Goal: Information Seeking & Learning: Learn about a topic

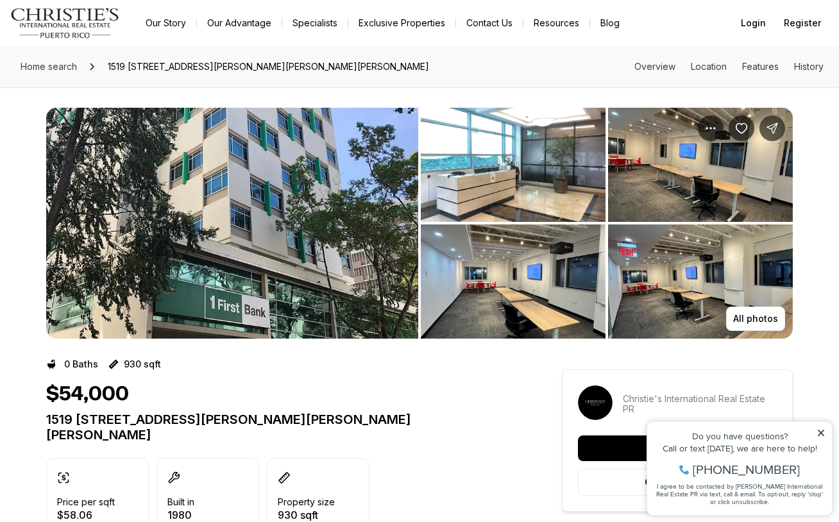
click at [821, 429] on icon at bounding box center [820, 432] width 9 height 9
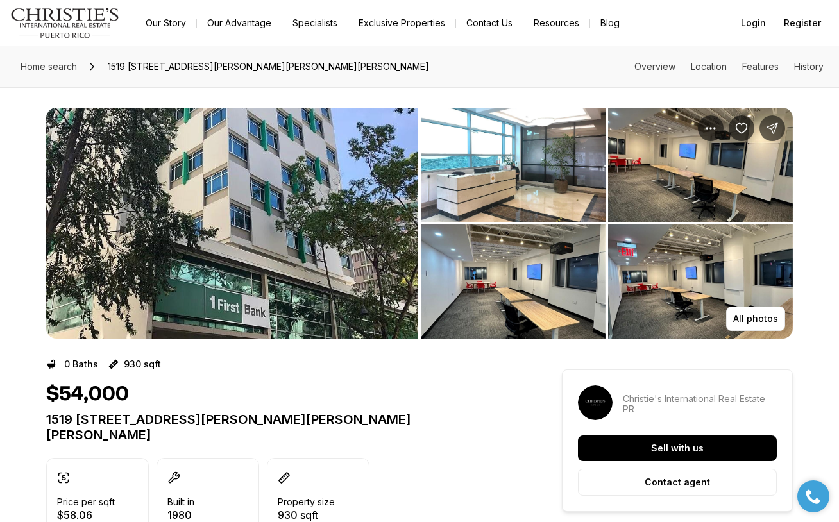
click at [689, 194] on img "View image gallery" at bounding box center [700, 165] width 185 height 114
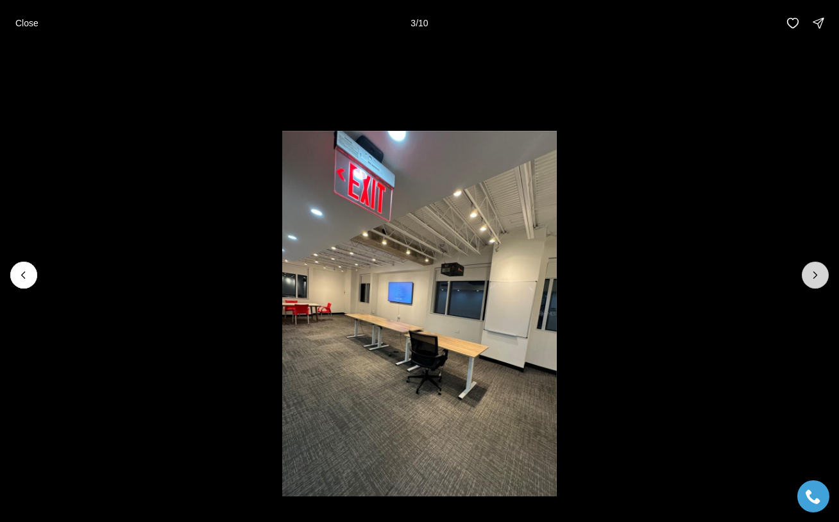
click at [819, 280] on icon "Next slide" at bounding box center [815, 275] width 13 height 13
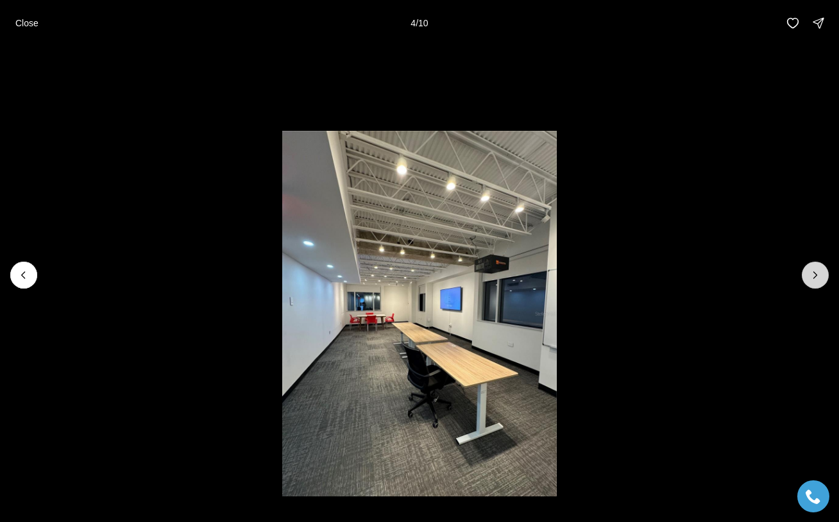
click at [819, 280] on icon "Next slide" at bounding box center [815, 275] width 13 height 13
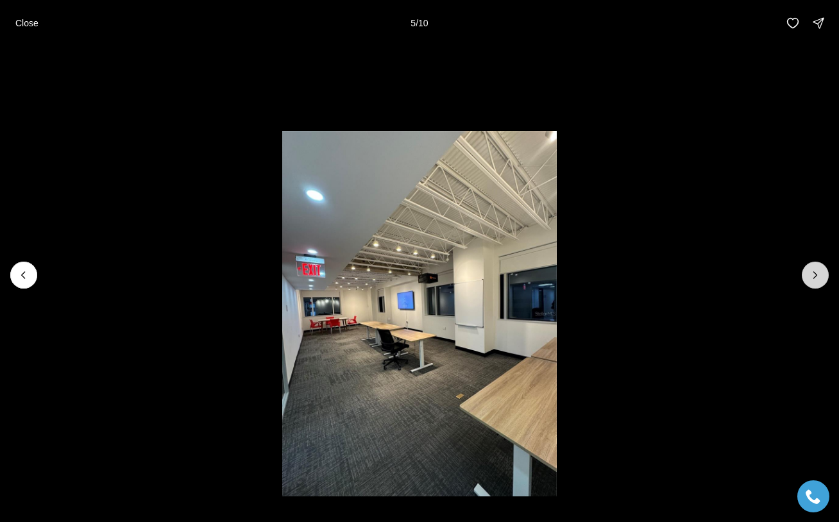
click at [819, 280] on icon "Next slide" at bounding box center [815, 275] width 13 height 13
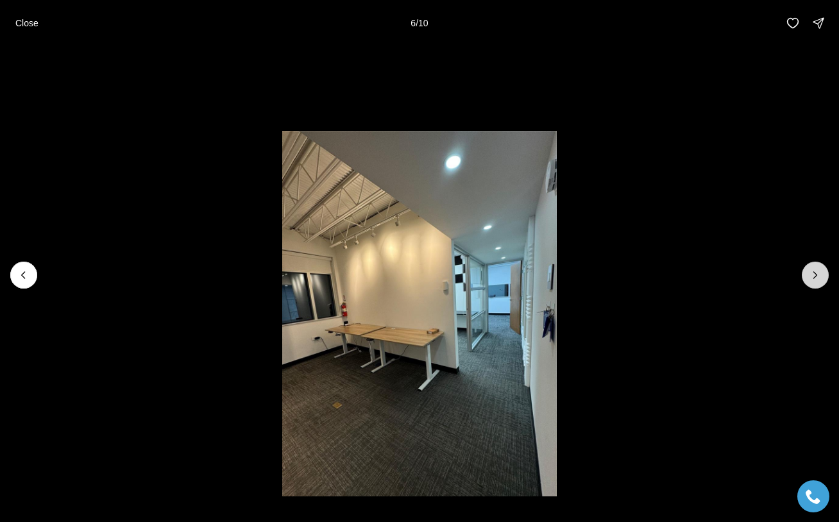
click at [819, 280] on icon "Next slide" at bounding box center [815, 275] width 13 height 13
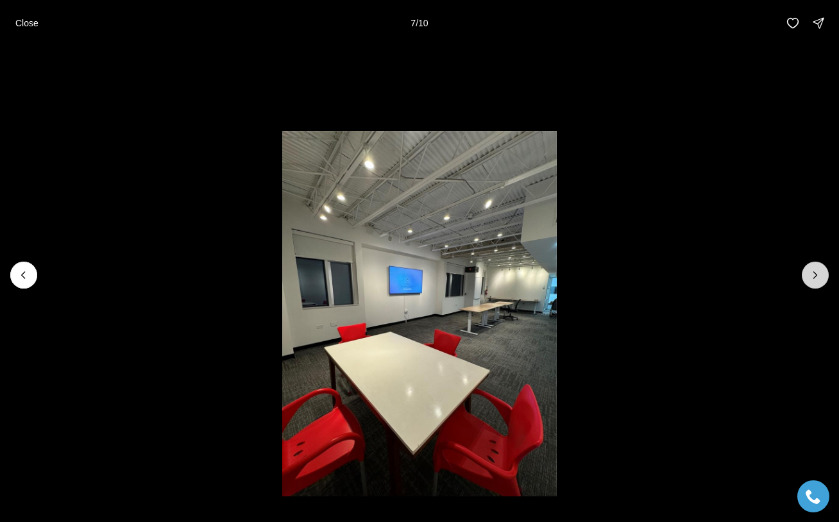
click at [819, 280] on icon "Next slide" at bounding box center [815, 275] width 13 height 13
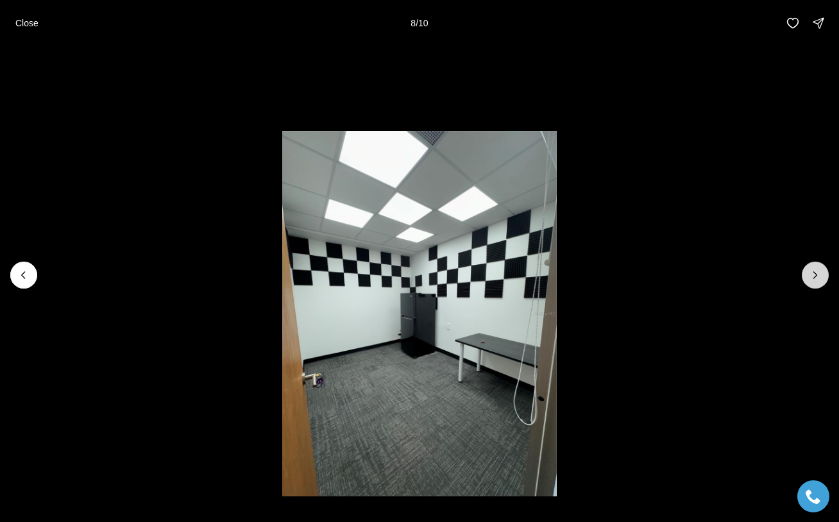
click at [819, 280] on icon "Next slide" at bounding box center [815, 275] width 13 height 13
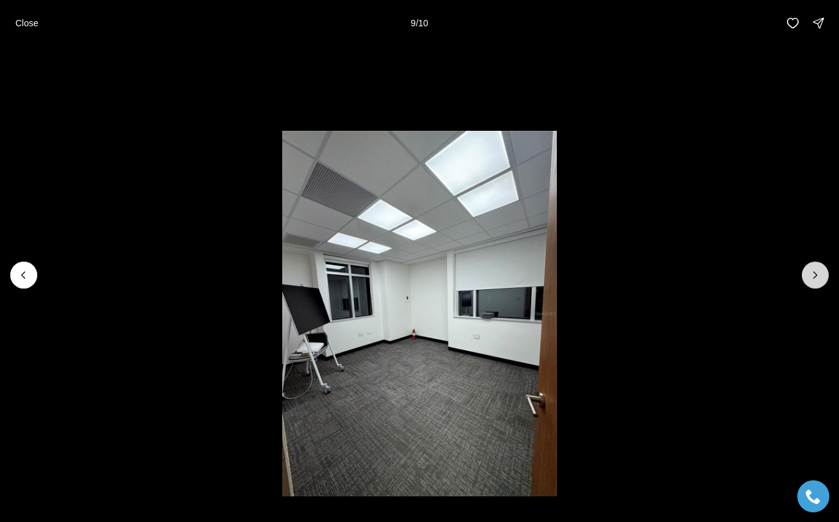
click at [819, 280] on icon "Next slide" at bounding box center [815, 275] width 13 height 13
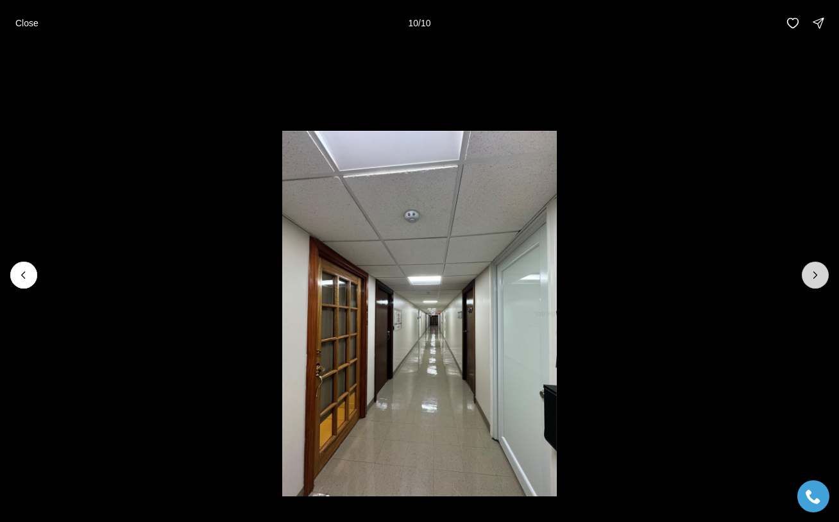
click at [819, 280] on div at bounding box center [815, 275] width 27 height 27
click at [720, 110] on li "10 of 10" at bounding box center [419, 275] width 839 height 458
click at [22, 276] on icon "Previous slide" at bounding box center [23, 275] width 3 height 6
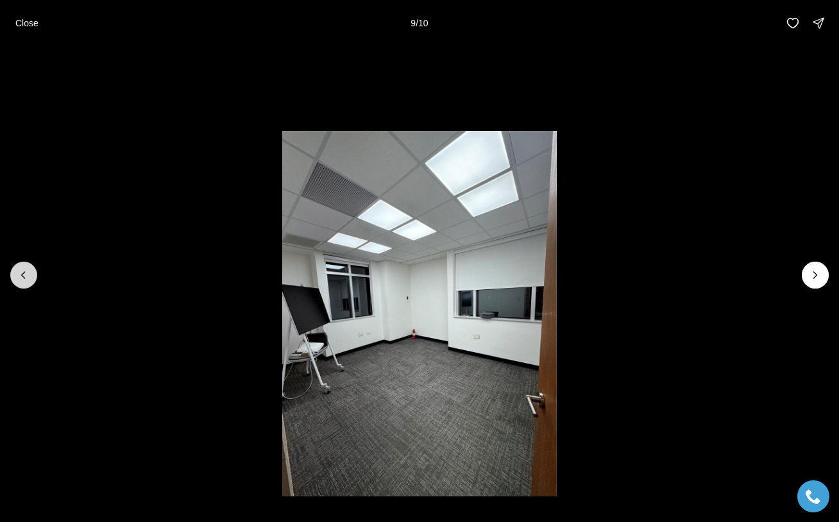
click at [22, 276] on icon "Previous slide" at bounding box center [23, 275] width 3 height 6
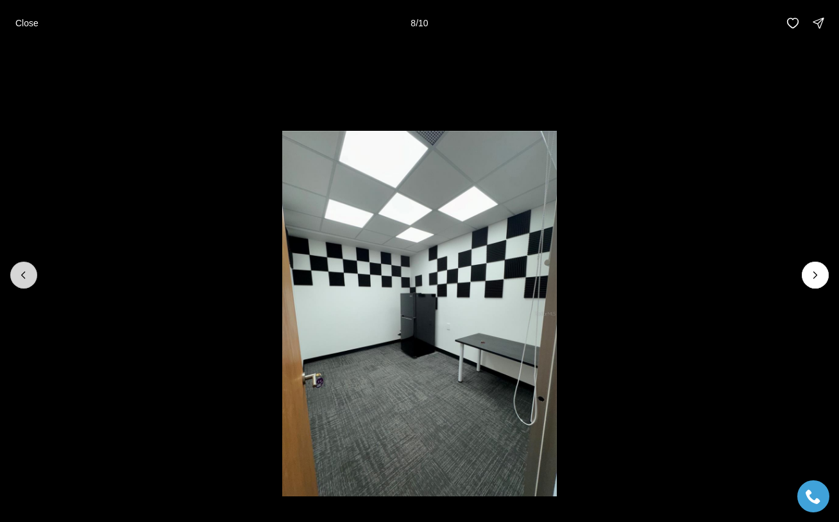
click at [22, 276] on icon "Previous slide" at bounding box center [23, 275] width 3 height 6
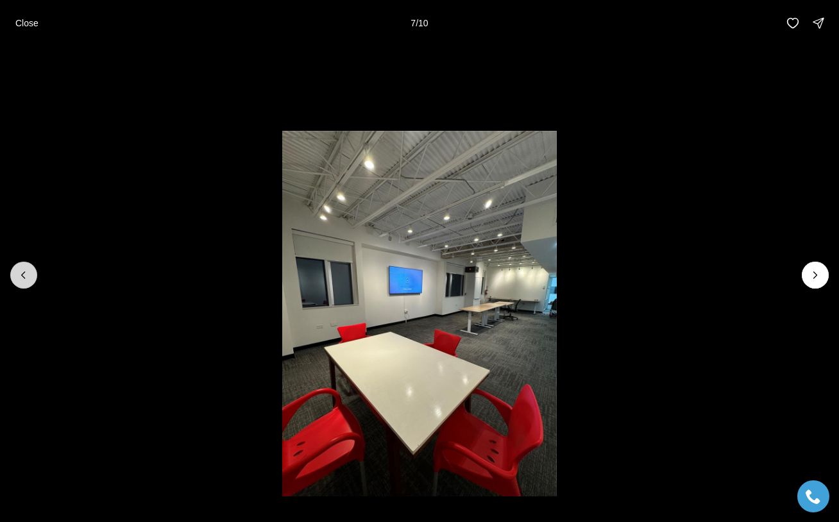
click at [22, 276] on icon "Previous slide" at bounding box center [23, 275] width 3 height 6
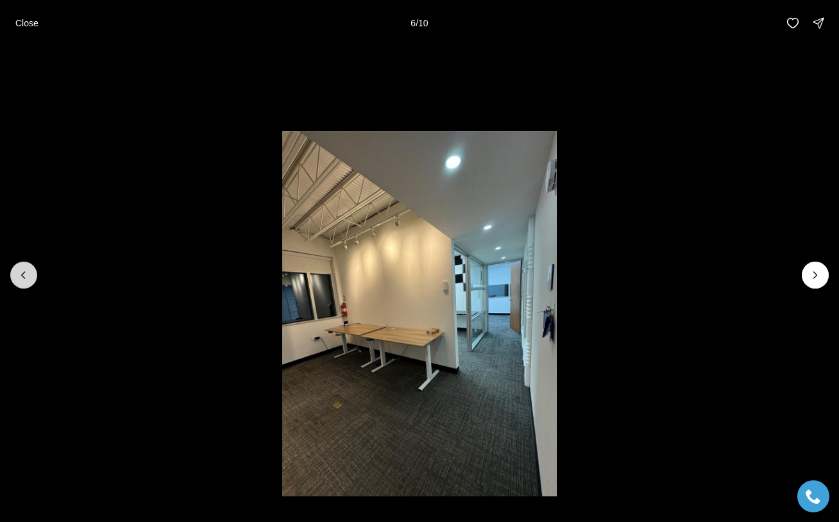
click at [22, 276] on icon "Previous slide" at bounding box center [23, 275] width 3 height 6
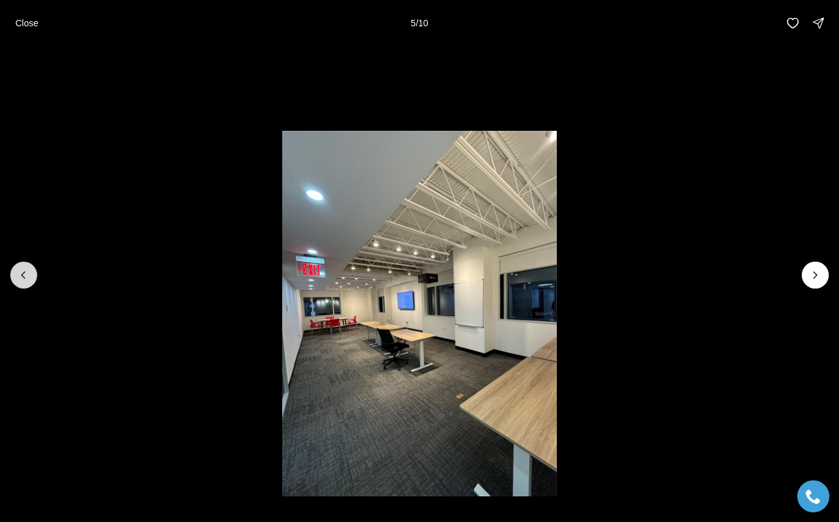
click at [22, 276] on icon "Previous slide" at bounding box center [23, 275] width 3 height 6
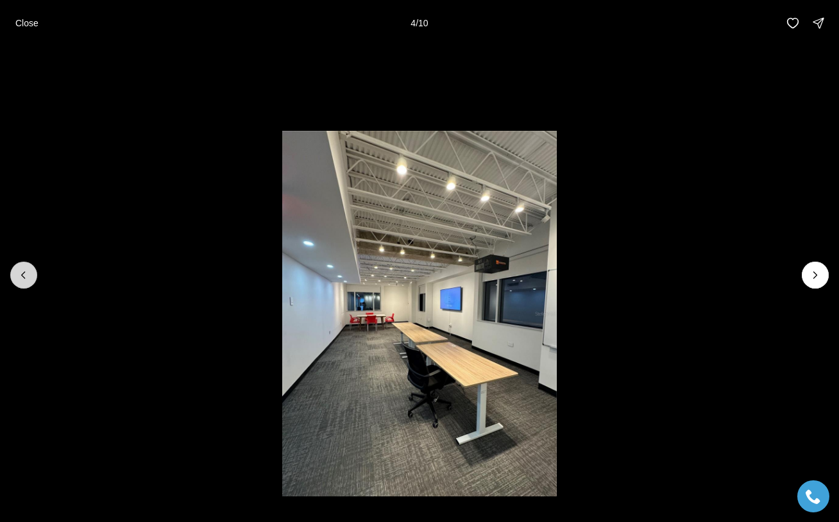
click at [22, 276] on icon "Previous slide" at bounding box center [23, 275] width 3 height 6
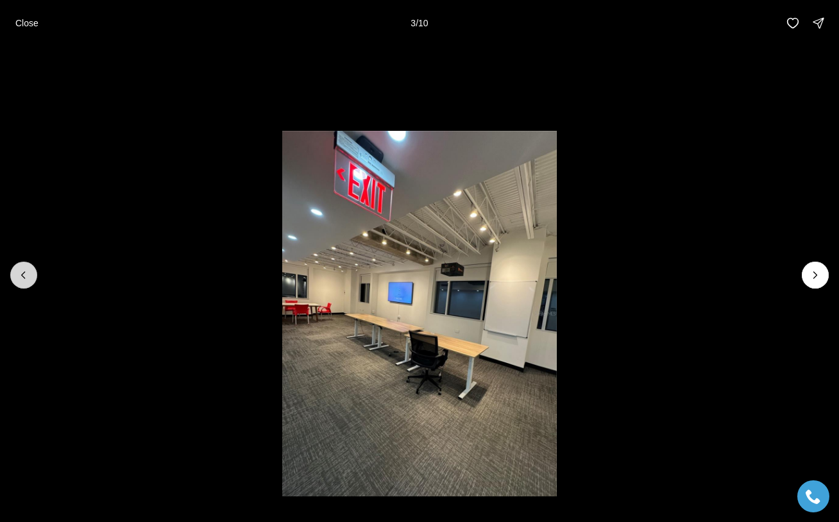
click at [22, 276] on icon "Previous slide" at bounding box center [23, 275] width 3 height 6
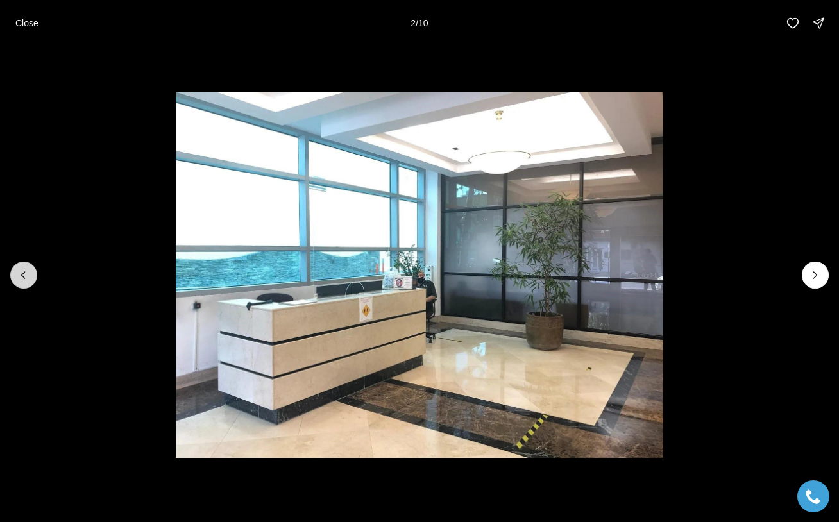
click at [22, 276] on icon "Previous slide" at bounding box center [23, 275] width 3 height 6
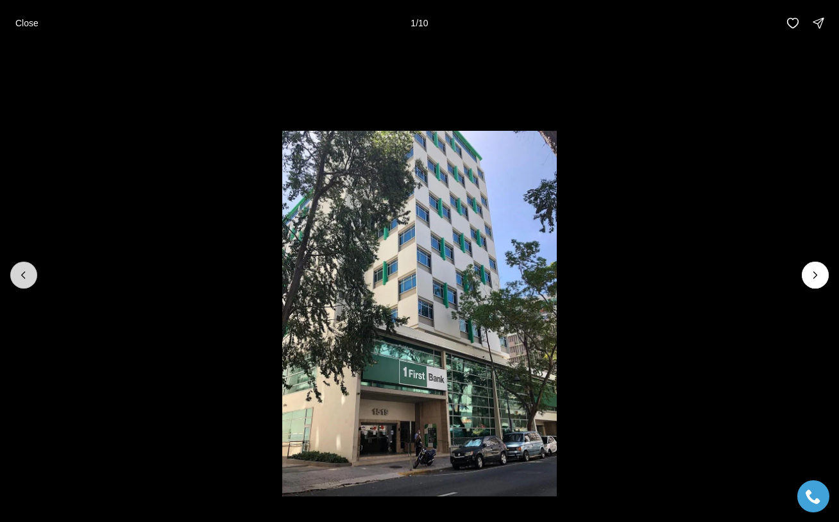
click at [22, 276] on div at bounding box center [23, 275] width 27 height 27
click at [33, 21] on p "Close" at bounding box center [26, 23] width 23 height 10
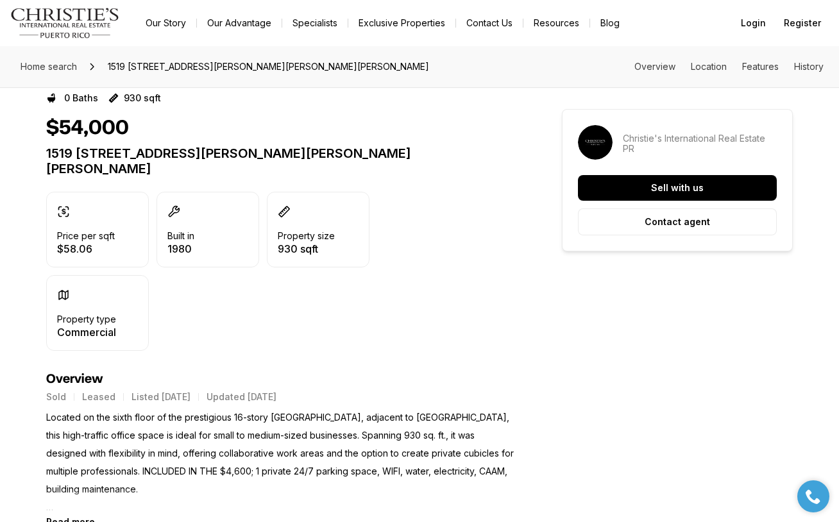
scroll to position [251, 0]
